Goal: Communication & Community: Answer question/provide support

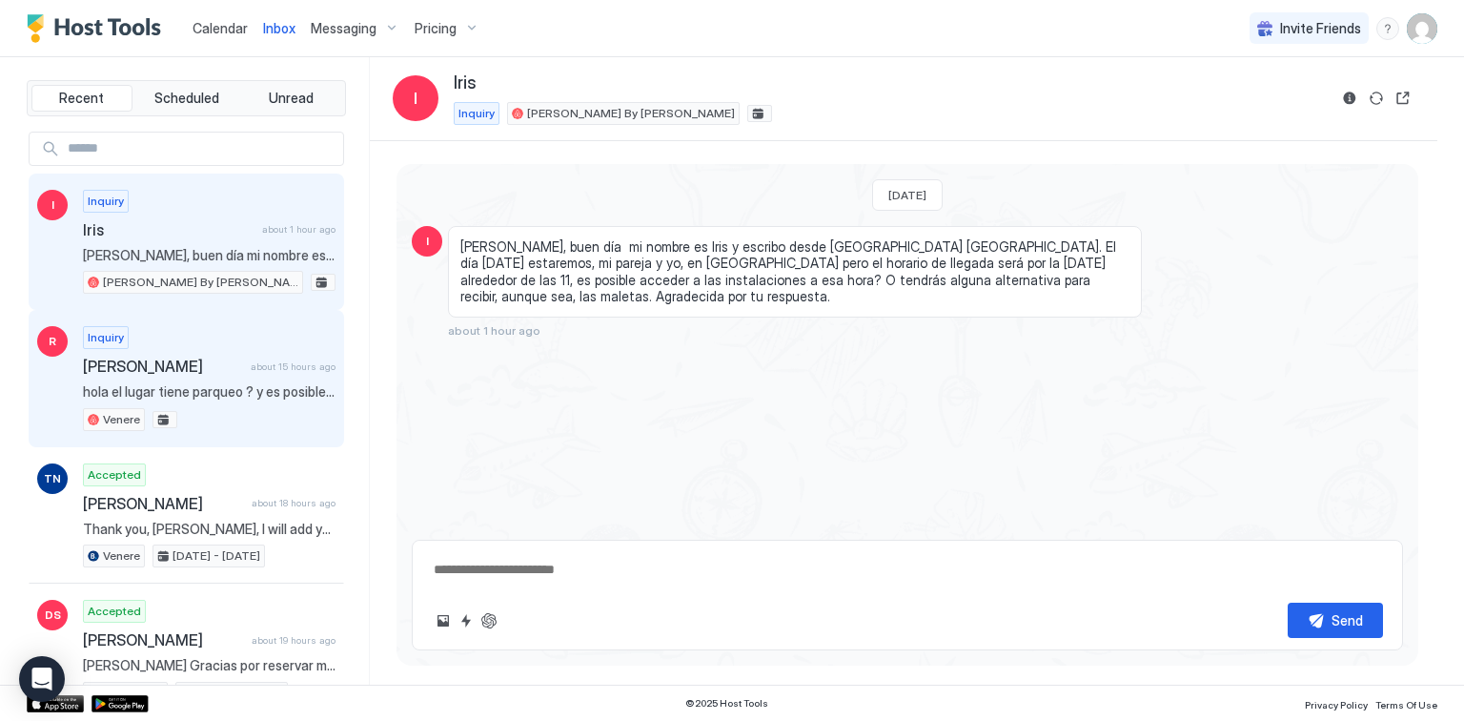
click at [194, 346] on div "Inquiry [PERSON_NAME] about 15 hours ago hola el lugar tiene parqueo ? y es pos…" at bounding box center [209, 378] width 253 height 105
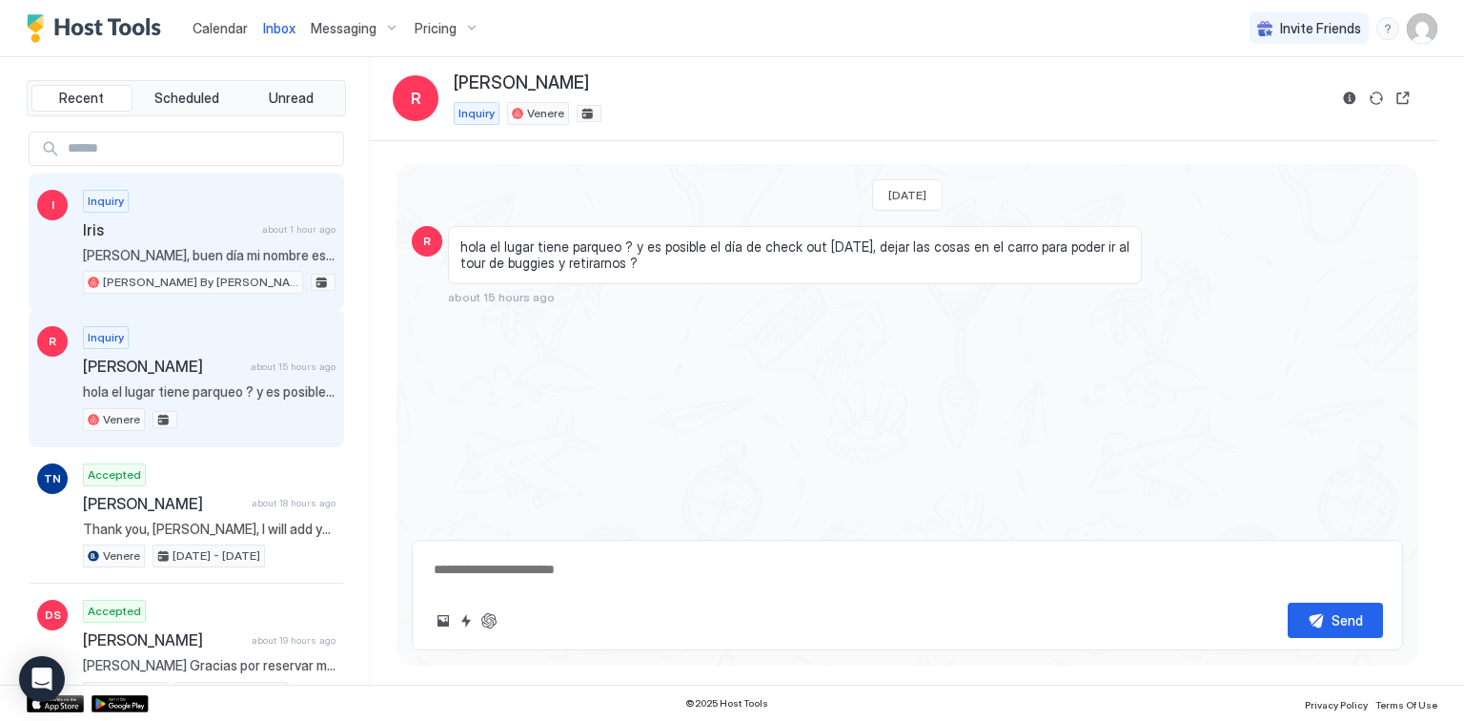
click at [184, 248] on span "[PERSON_NAME], buen día mi nombre es Iris y escribo desde [GEOGRAPHIC_DATA] [GE…" at bounding box center [209, 255] width 253 height 17
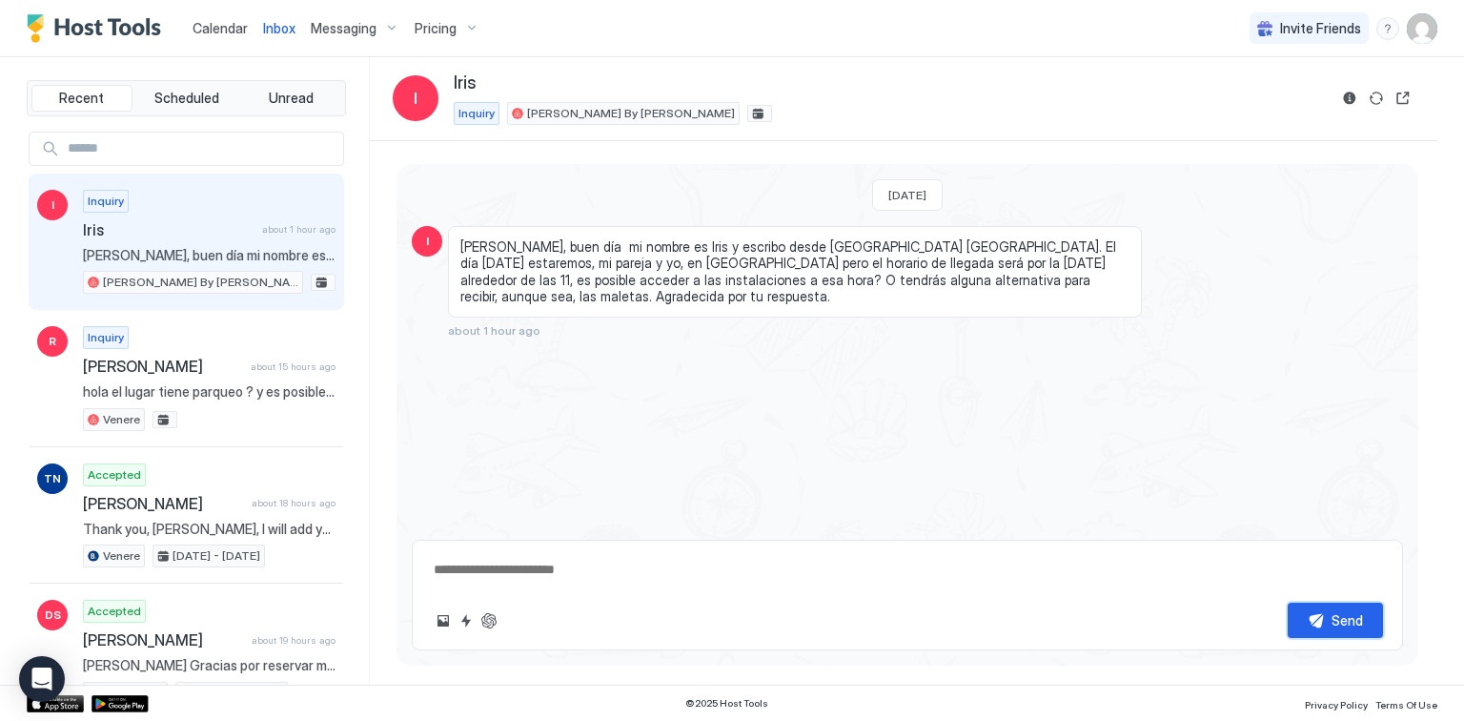
click at [1298, 623] on button "Send" at bounding box center [1335, 619] width 95 height 35
click at [674, 541] on div "Send" at bounding box center [907, 594] width 991 height 111
click at [662, 559] on textarea at bounding box center [907, 569] width 951 height 35
type textarea "****"
click at [218, 32] on span "Calendar" at bounding box center [220, 28] width 55 height 16
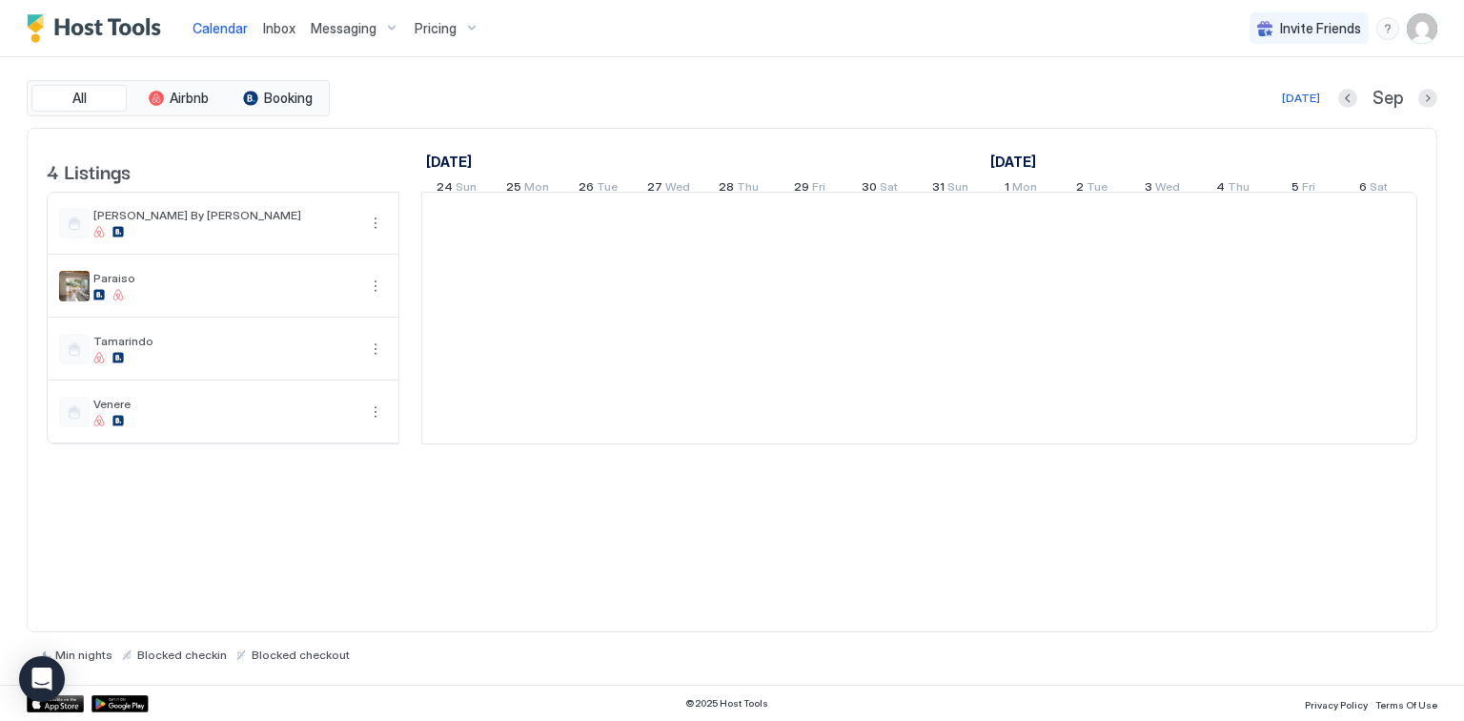
scroll to position [0, 1059]
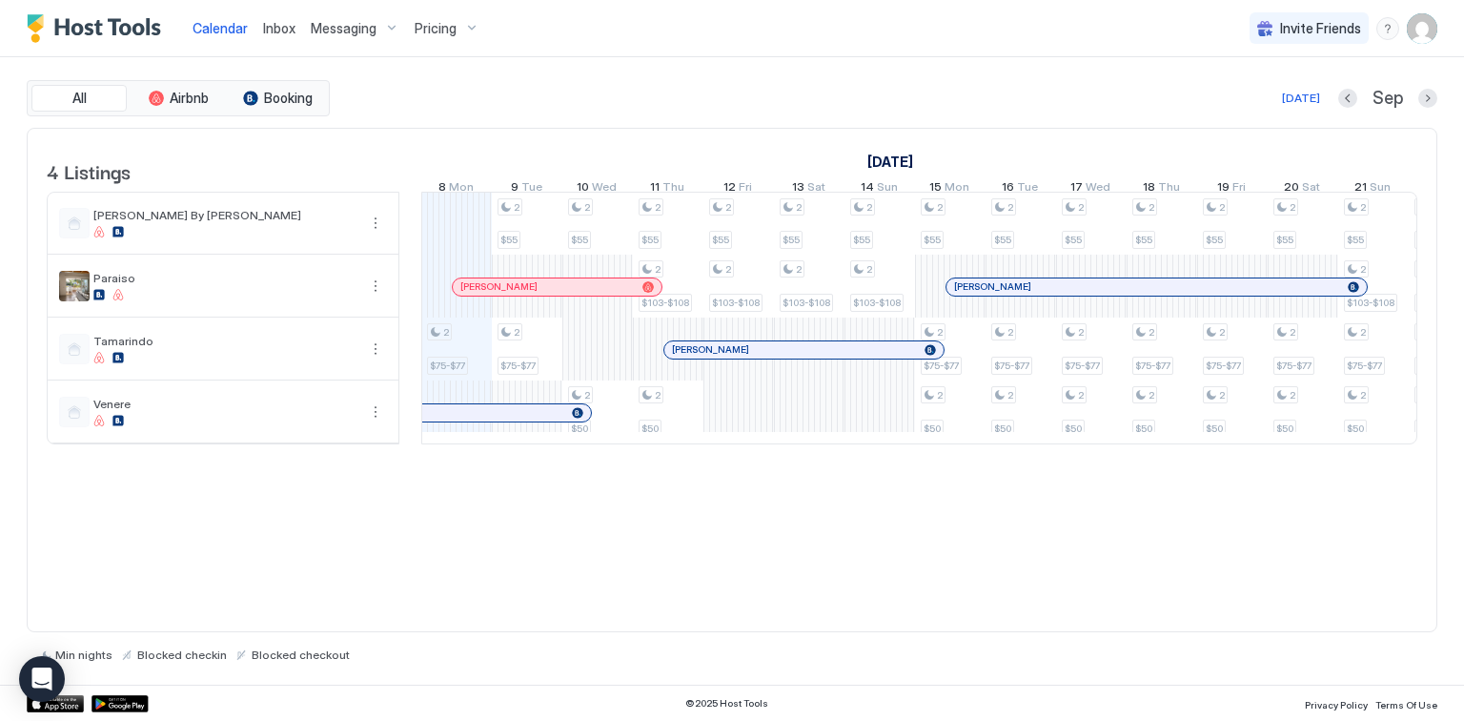
click at [288, 30] on span "Inbox" at bounding box center [279, 28] width 32 height 16
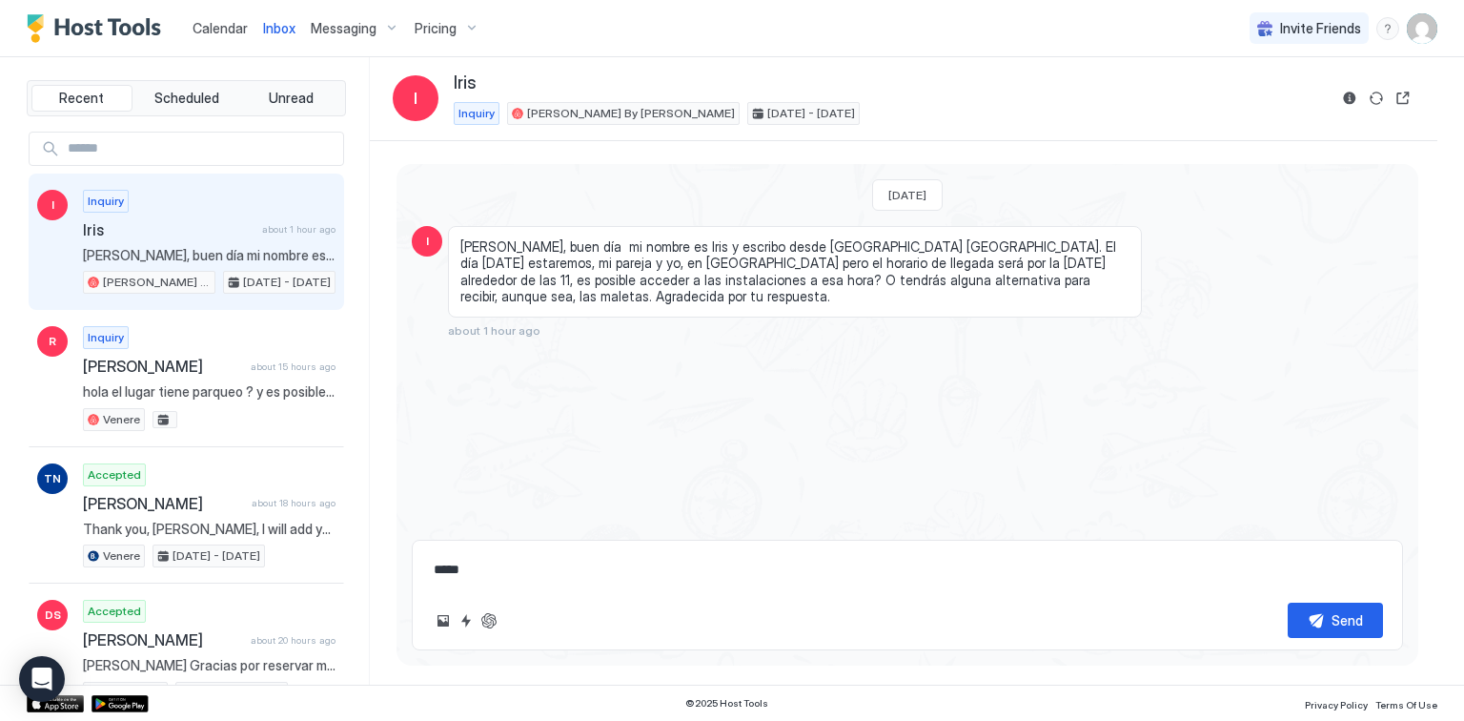
click at [231, 21] on span "Calendar" at bounding box center [220, 28] width 55 height 16
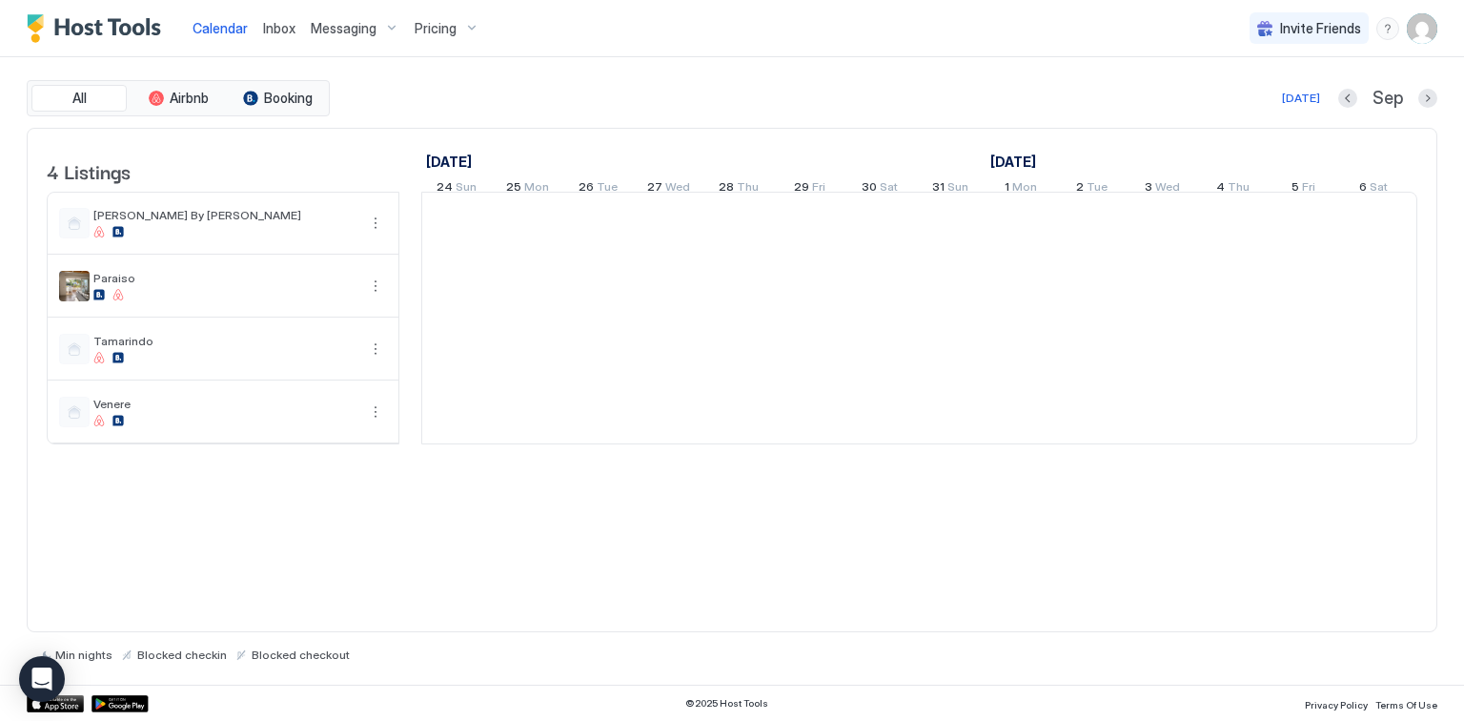
scroll to position [0, 1059]
click at [274, 27] on span "Inbox" at bounding box center [279, 28] width 32 height 16
